Goal: Find contact information: Find contact information

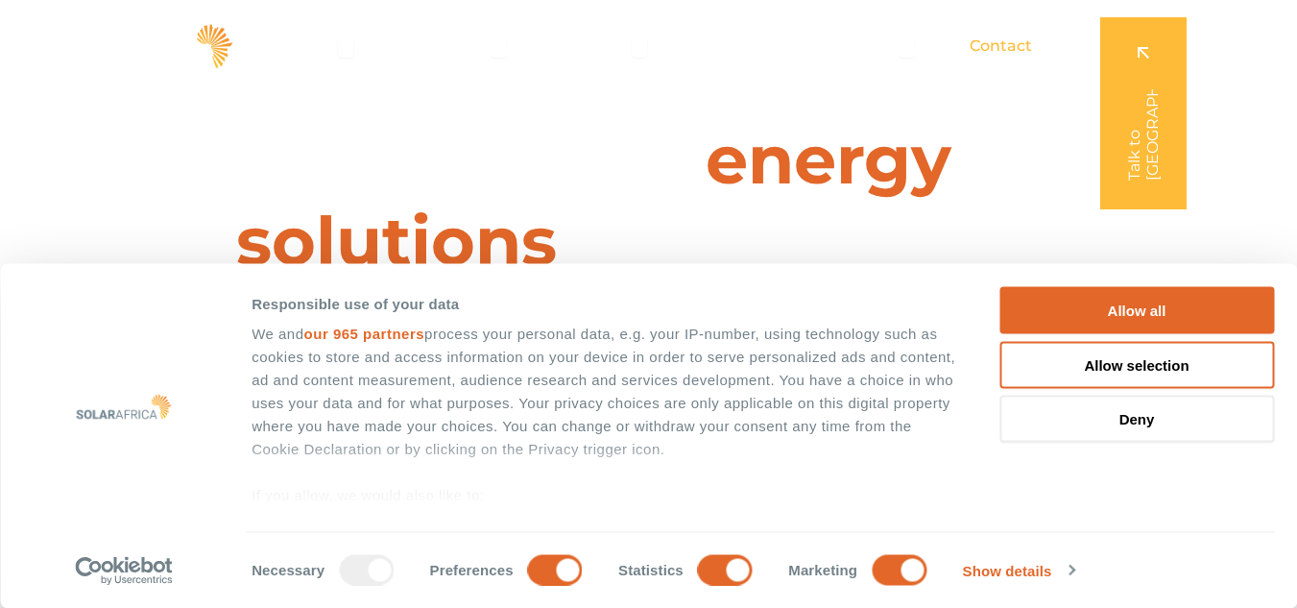
click at [1019, 35] on span "Contact" at bounding box center [1001, 46] width 62 height 23
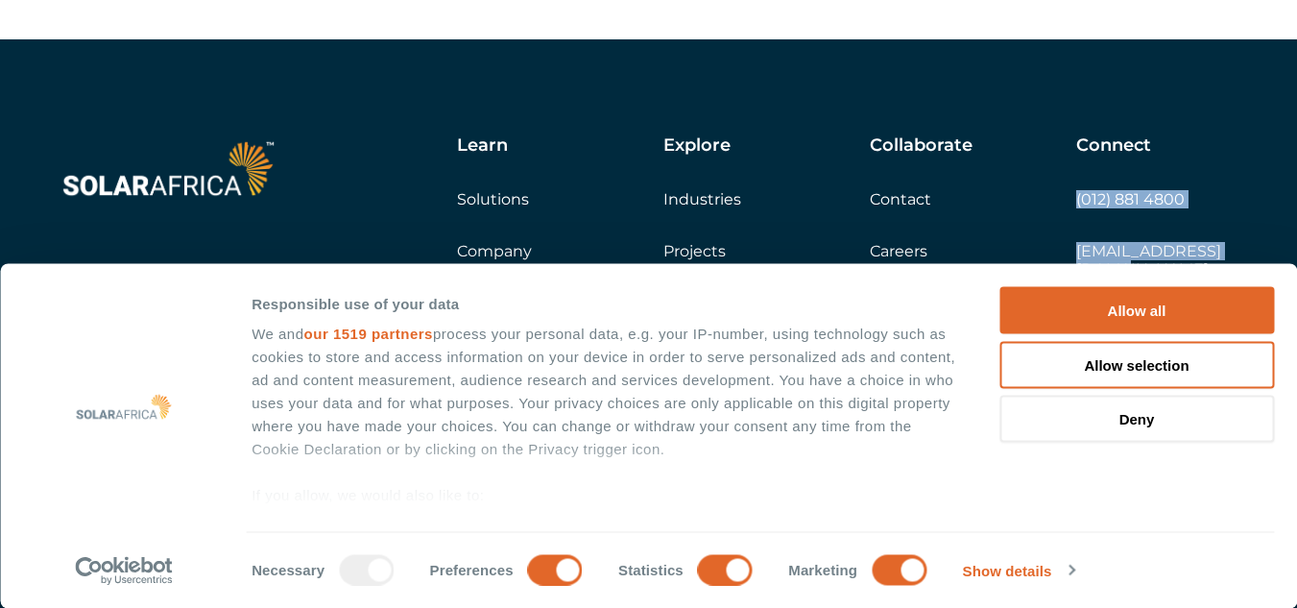
drag, startPoint x: 1255, startPoint y: 251, endPoint x: 1077, endPoint y: 207, distance: 182.8
click at [1077, 207] on div "Learn Solutions Company Insights Explore Industries Projects Collaborate Contac…" at bounding box center [648, 332] width 1297 height 587
copy div "(012) 881 4800 [EMAIL_ADDRESS][DOMAIN_NAME]"
